Goal: Communication & Community: Ask a question

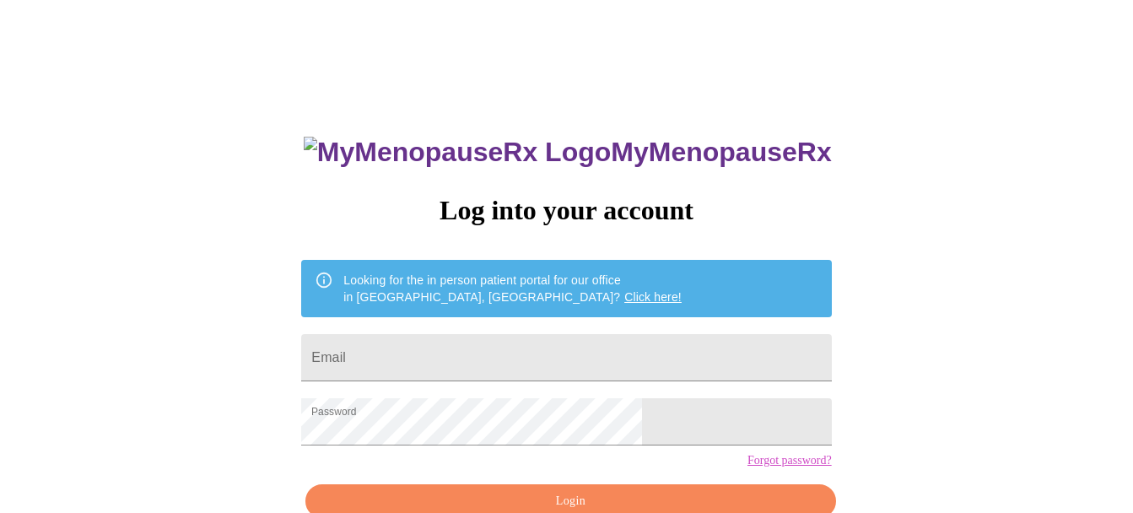
scroll to position [93, 0]
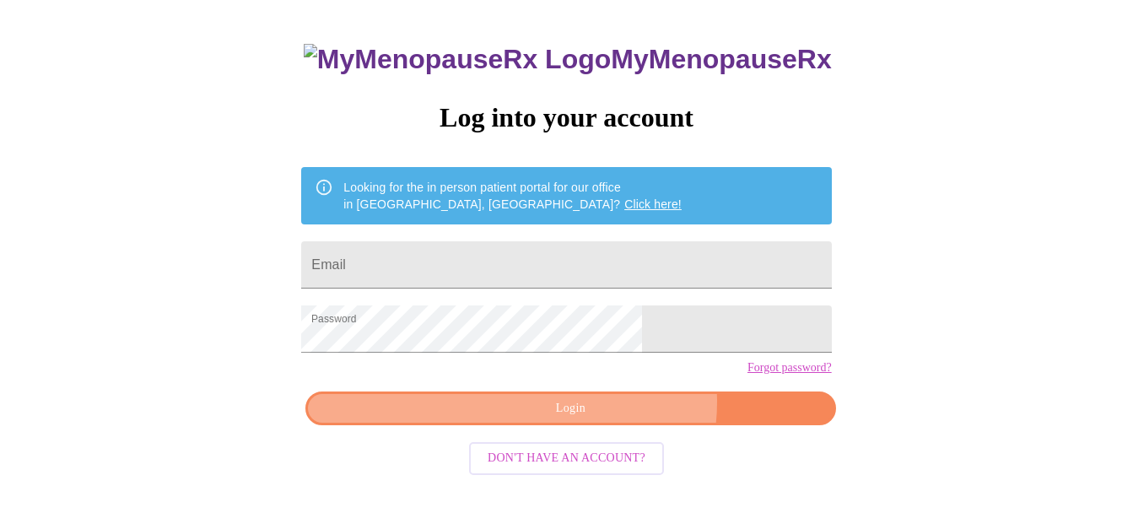
click at [607, 419] on span "Login" at bounding box center [570, 408] width 491 height 21
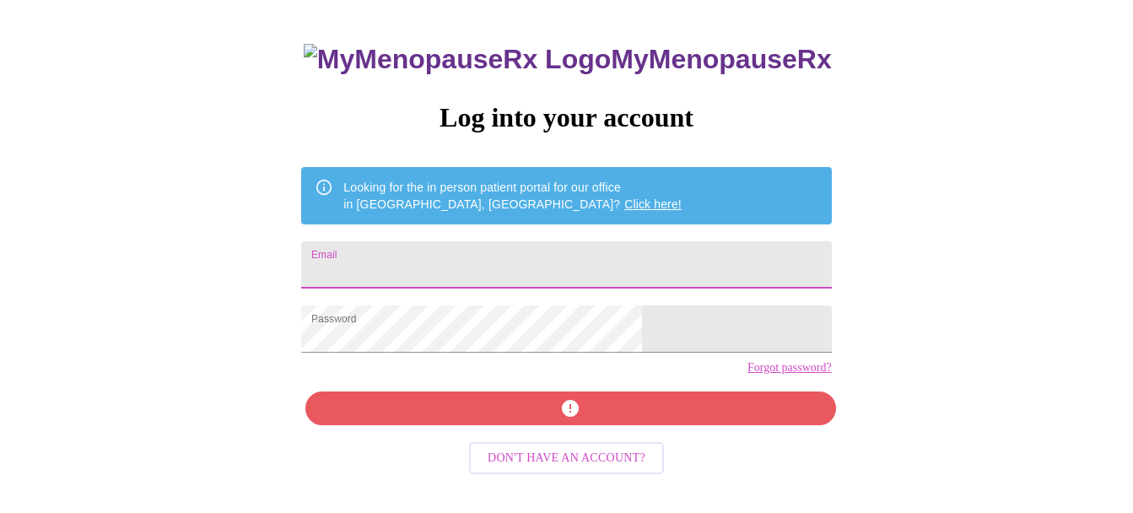
click at [484, 251] on input "Email" at bounding box center [566, 264] width 530 height 47
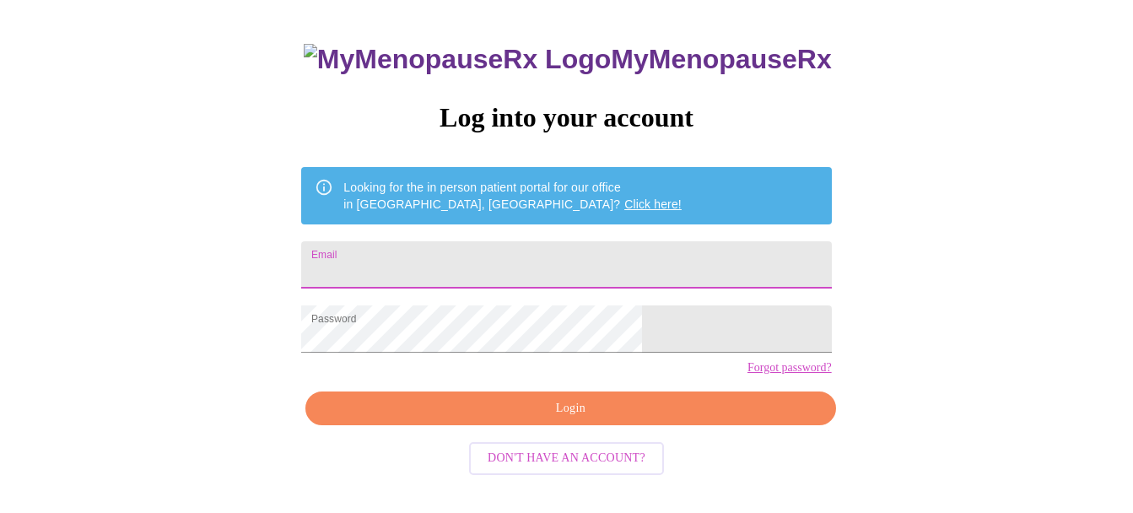
type input "[EMAIL_ADDRESS][DOMAIN_NAME]"
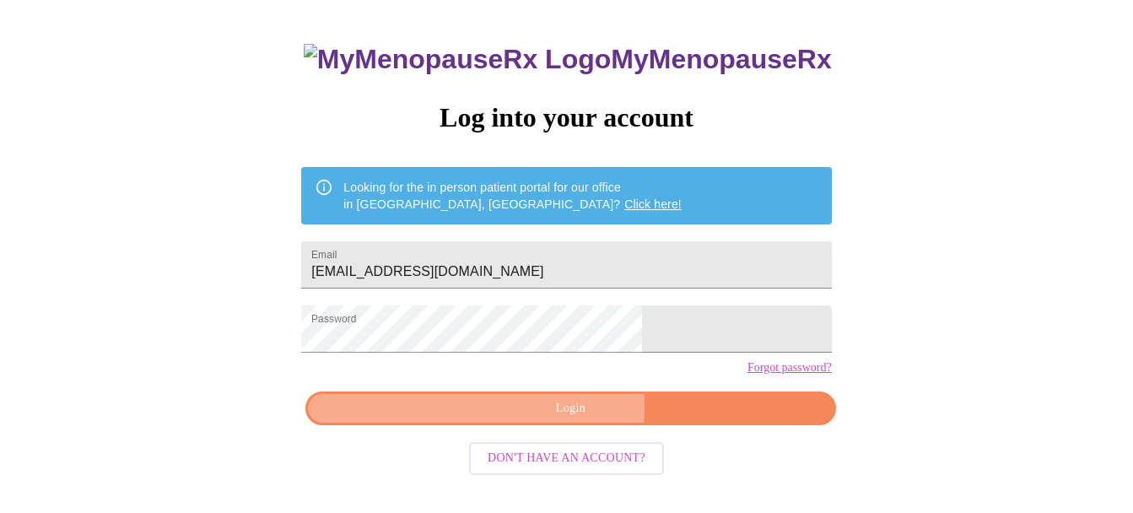
click at [534, 419] on span "Login" at bounding box center [570, 408] width 491 height 21
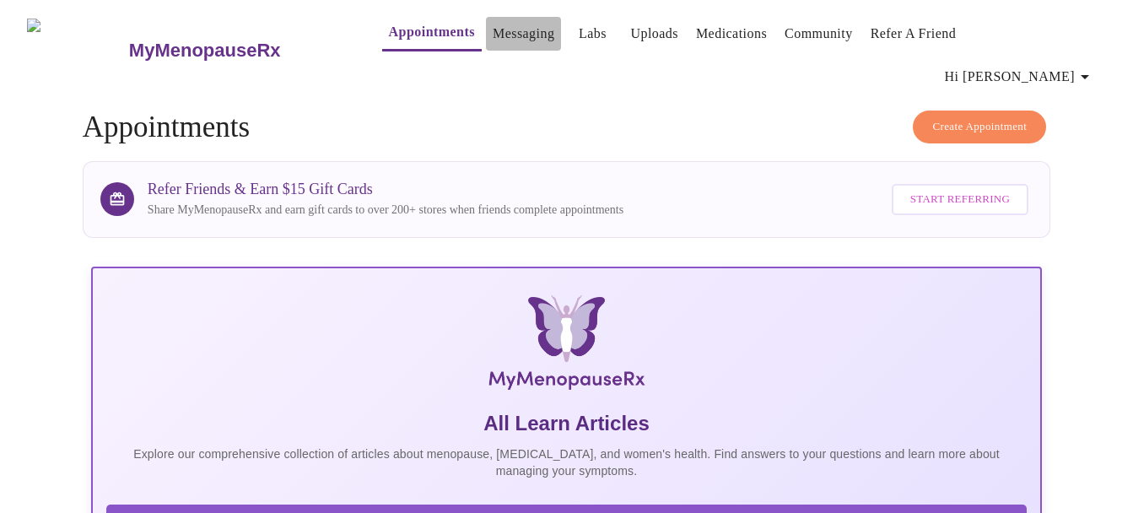
click at [493, 29] on link "Messaging" at bounding box center [524, 34] width 62 height 24
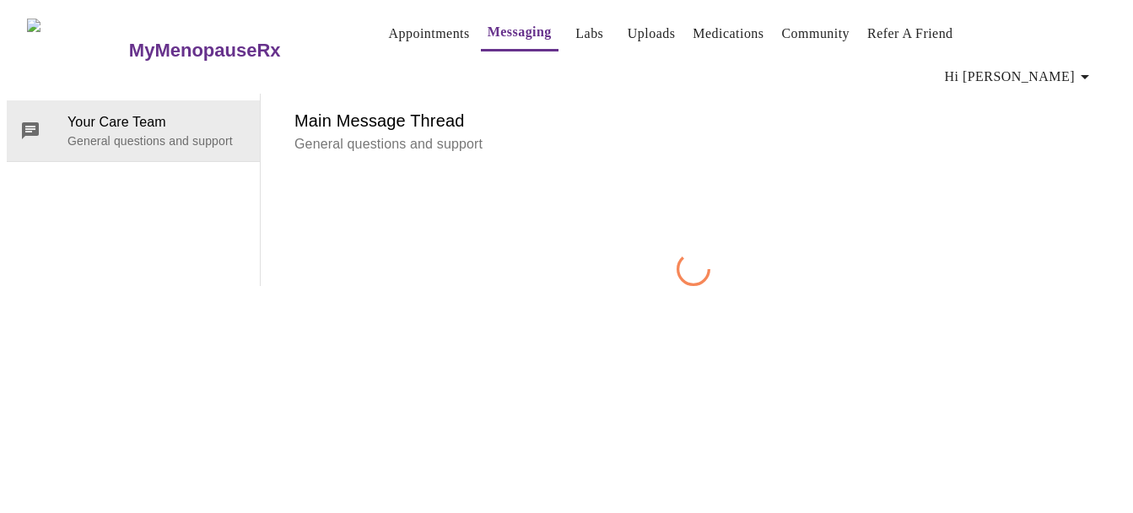
scroll to position [63, 0]
